Goal: Check status: Check status

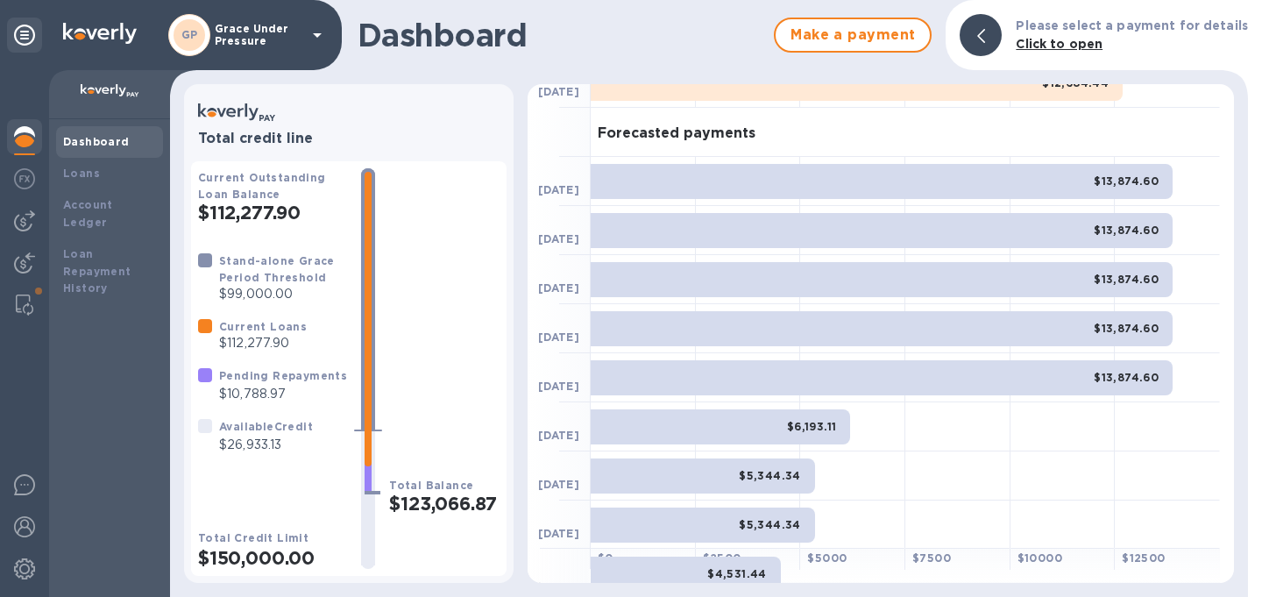
scroll to position [77, 0]
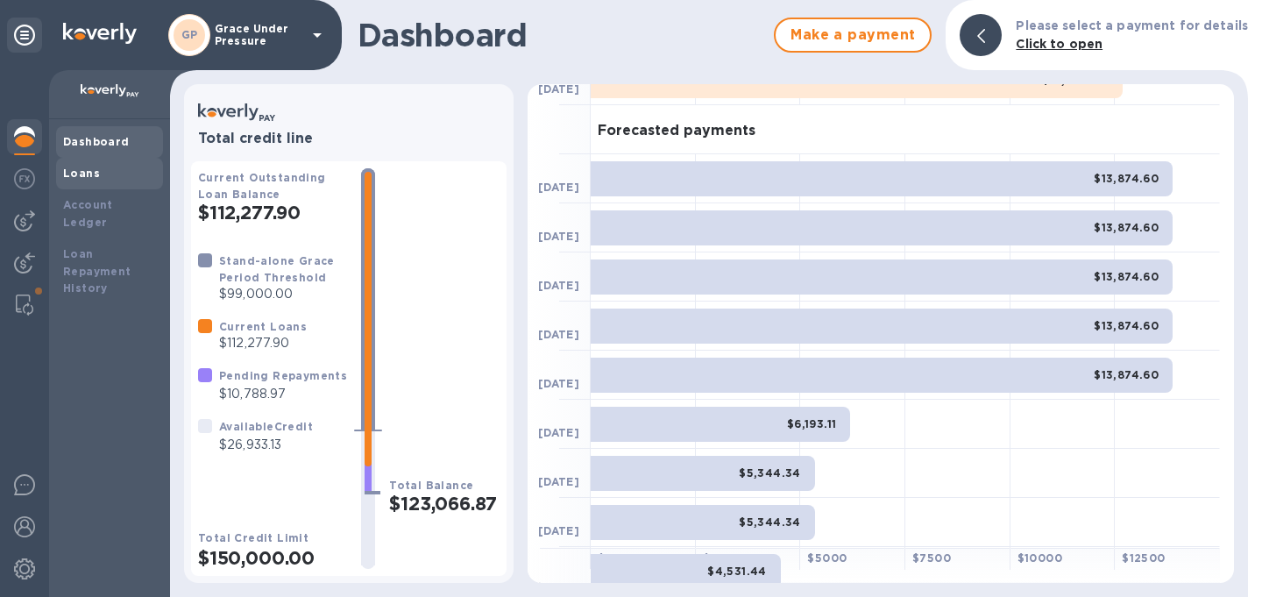
click at [81, 169] on b "Loans" at bounding box center [81, 173] width 37 height 13
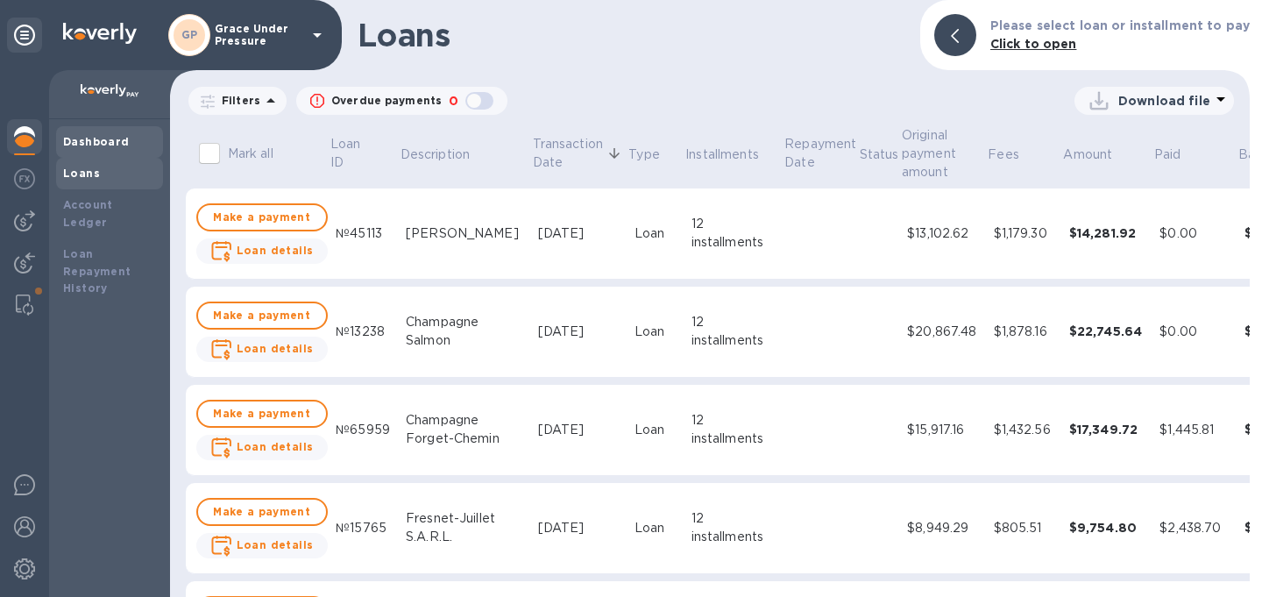
click at [94, 145] on b "Dashboard" at bounding box center [96, 141] width 67 height 13
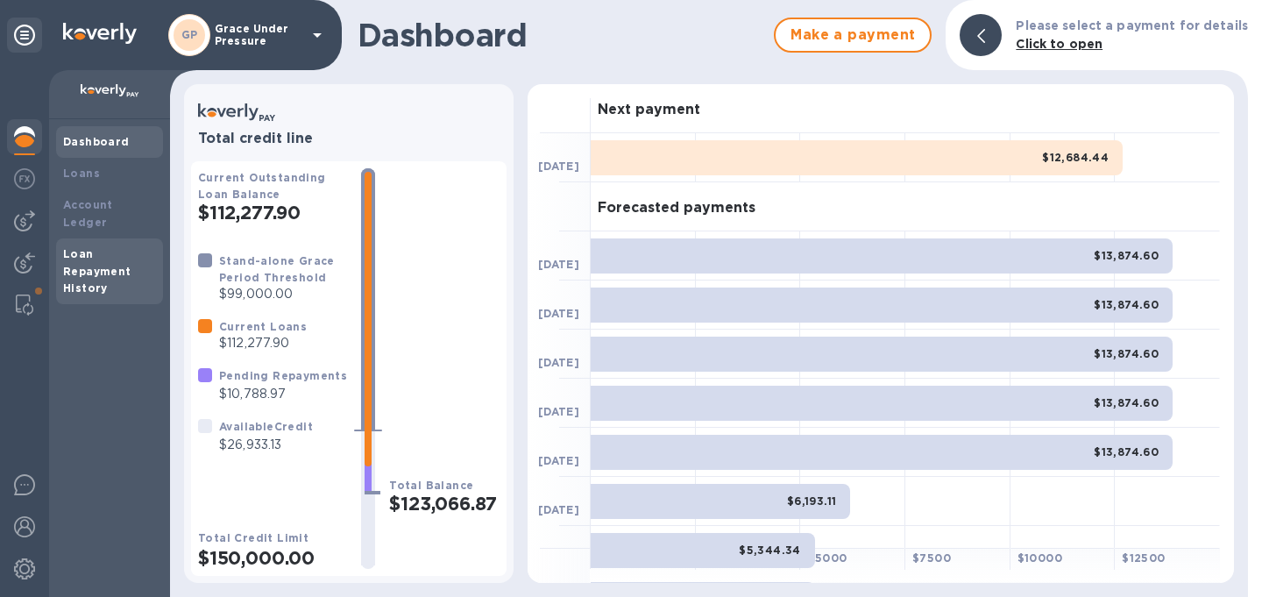
click at [79, 270] on b "Loan Repayment History" at bounding box center [97, 271] width 68 height 48
